Goal: Check status: Check status

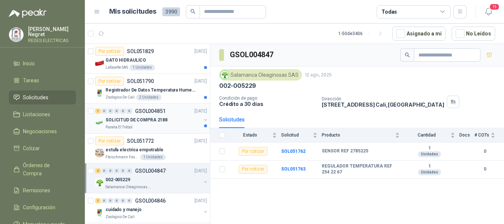
click at [174, 120] on div "SOLICITUD DE COMPRA 2188" at bounding box center [152, 119] width 95 height 9
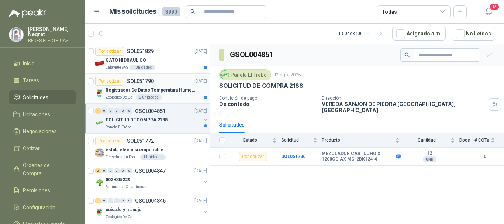
click at [178, 96] on div "Zoologico De Cali 2 Unidades" at bounding box center [155, 97] width 101 height 6
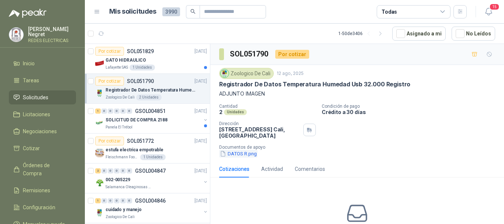
click at [246, 155] on button "DATOS R.png" at bounding box center [238, 154] width 38 height 8
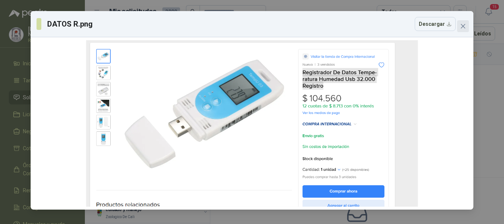
click at [464, 25] on icon "close" at bounding box center [463, 26] width 6 height 6
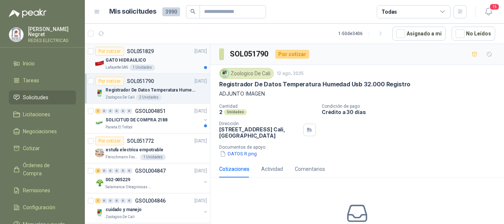
click at [180, 67] on div "Lafayette SAS 1 Unidades" at bounding box center [155, 68] width 101 height 6
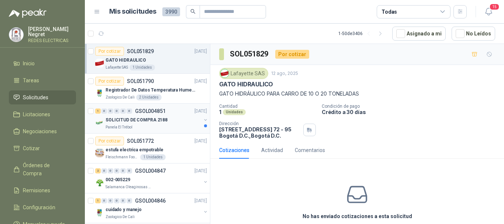
click at [186, 122] on div "SOLICITUD DE COMPRA 2188" at bounding box center [152, 119] width 95 height 9
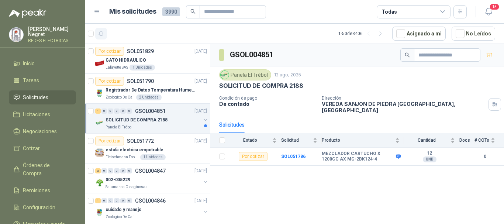
click at [104, 36] on icon "button" at bounding box center [101, 34] width 6 height 6
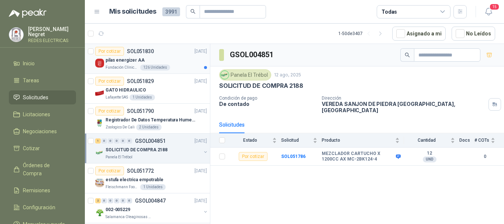
click at [165, 56] on div "pilas energizer AA" at bounding box center [155, 60] width 101 height 9
